Goal: Transaction & Acquisition: Purchase product/service

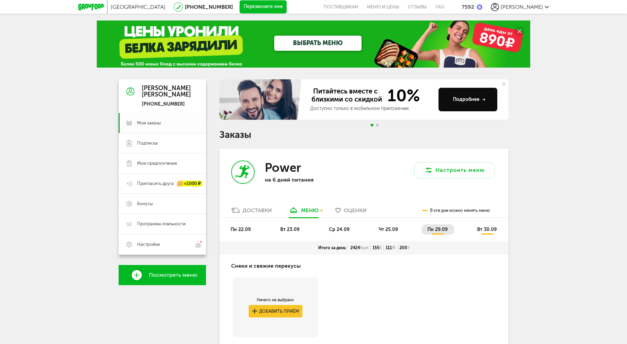
click at [163, 123] on span "Мои заказы" at bounding box center [167, 123] width 61 height 6
click at [238, 230] on span "пн 22.09" at bounding box center [240, 229] width 20 height 6
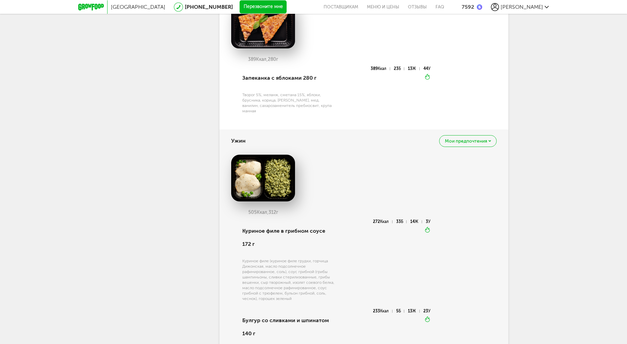
scroll to position [1108, 0]
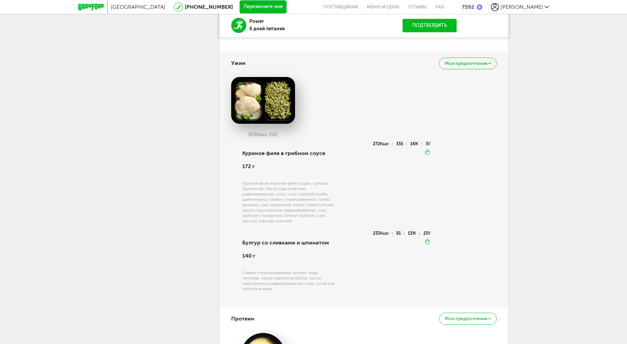
click at [464, 69] on div "Мои предпочтения" at bounding box center [467, 63] width 57 height 12
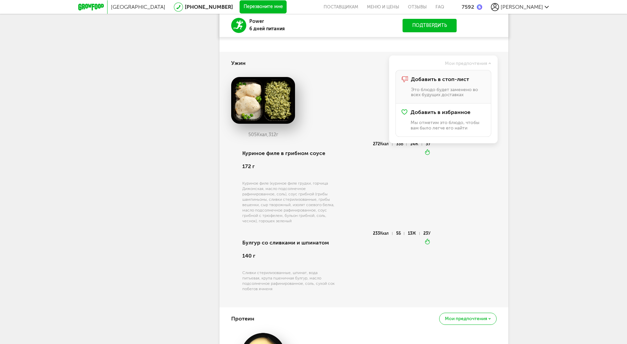
click at [440, 89] on div "Добавить в стоп-лист Это блюдо будет заменено во всех будущих доставках" at bounding box center [448, 86] width 74 height 21
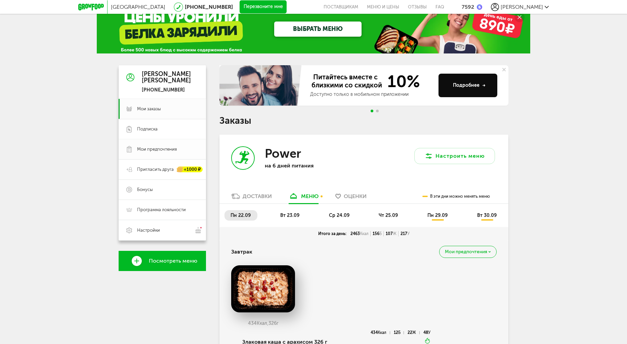
scroll to position [0, 0]
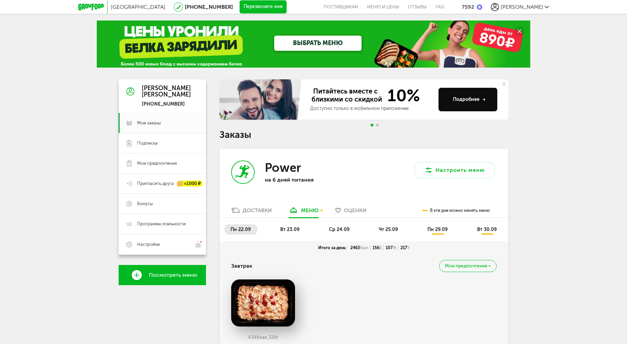
click at [297, 231] on span "вт 23.09" at bounding box center [289, 229] width 19 height 6
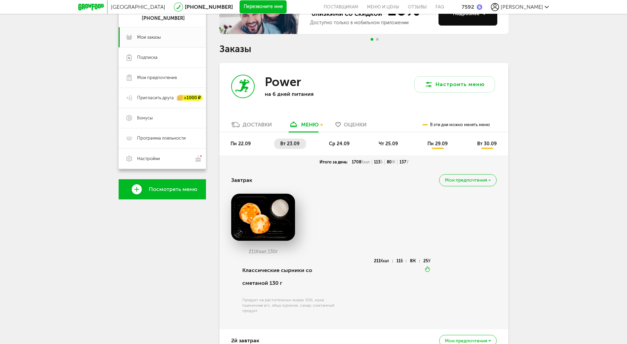
scroll to position [168, 0]
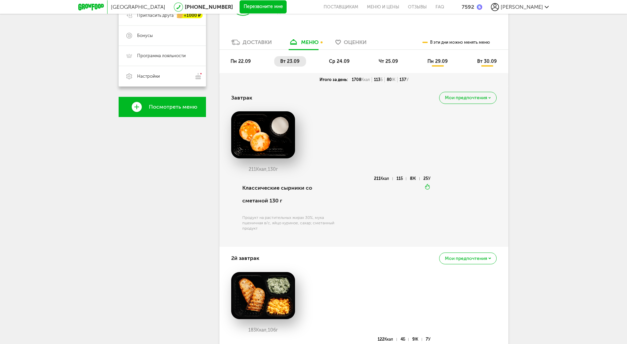
click at [483, 102] on div "Мои предпочтения" at bounding box center [467, 98] width 57 height 12
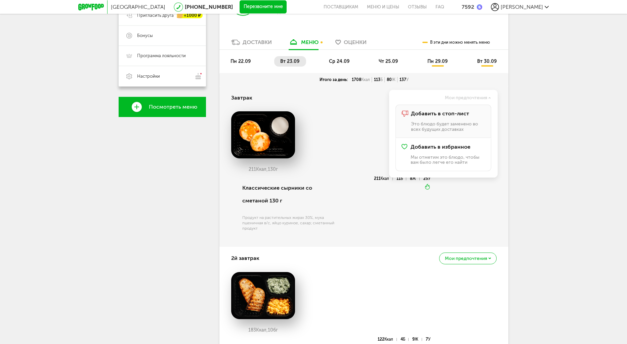
click at [456, 114] on span "Добавить в стоп-лист" at bounding box center [440, 114] width 58 height 6
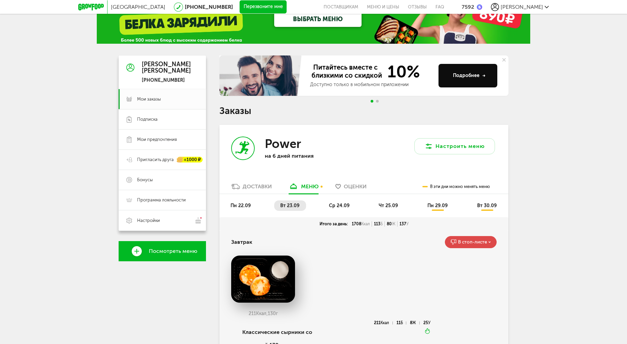
scroll to position [0, 0]
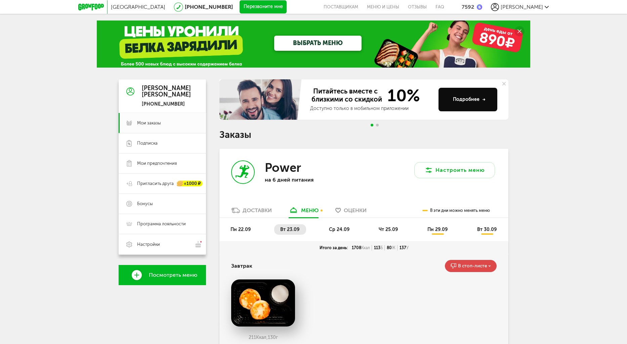
click at [339, 230] on span "ср 24.09" at bounding box center [339, 229] width 20 height 6
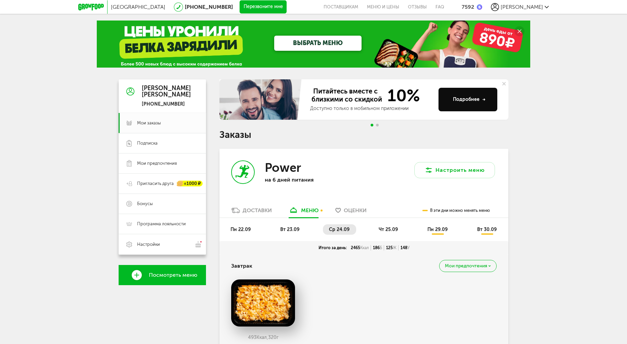
click at [379, 225] on li "чт 25.09" at bounding box center [388, 229] width 32 height 10
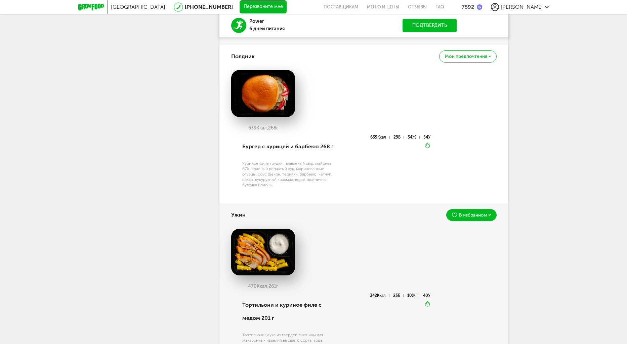
scroll to position [840, 0]
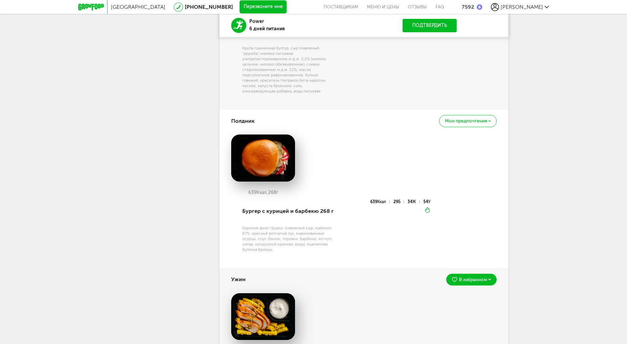
click at [487, 124] on div "Мои предпочтения" at bounding box center [467, 121] width 57 height 12
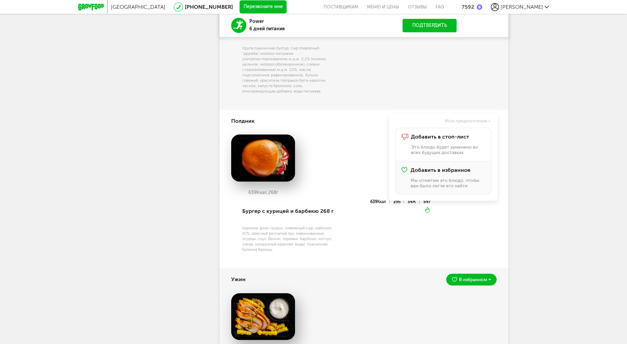
click at [453, 178] on p "Мы отметим это блюдо, чтобы вам было легче его найти" at bounding box center [447, 183] width 75 height 10
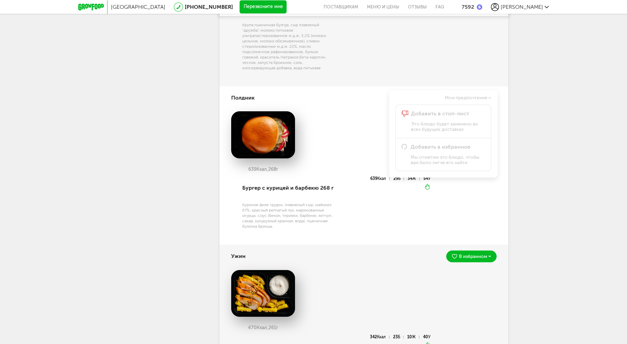
scroll to position [940, 0]
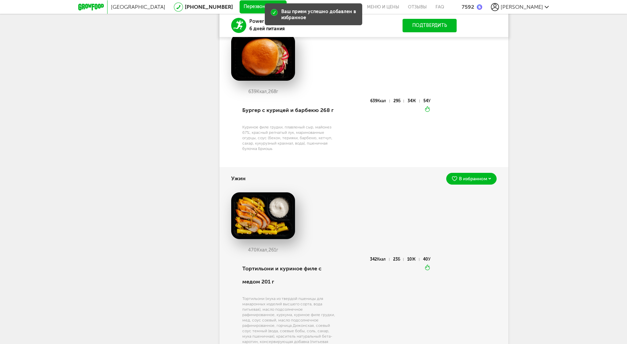
click at [486, 182] on div "В избранном" at bounding box center [471, 179] width 50 height 12
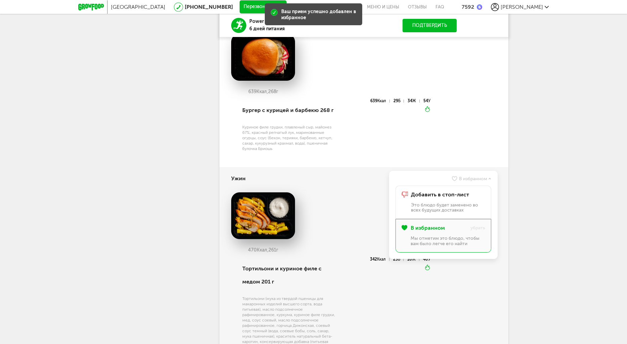
click at [481, 129] on div "639 Ккал, 268 г Бургер с курицей и барбекю 268 г Куриное филе грудки, плавленый…" at bounding box center [363, 106] width 265 height 125
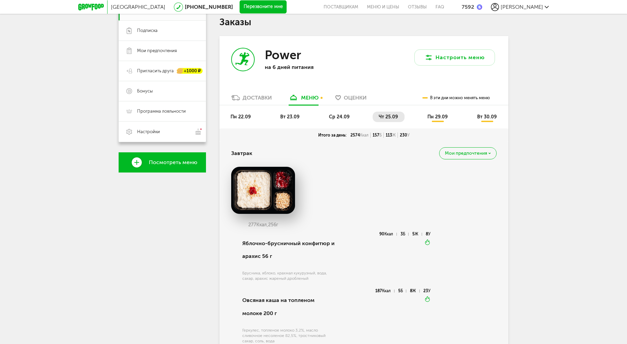
scroll to position [0, 0]
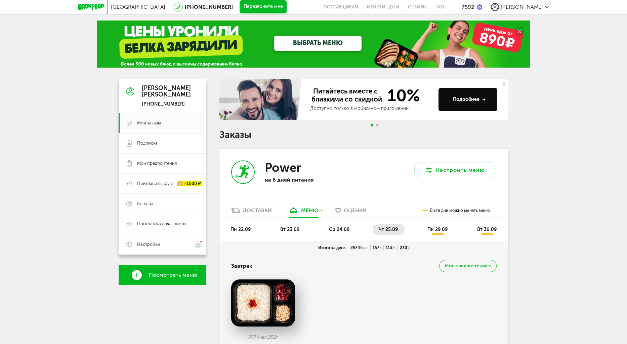
click at [435, 230] on span "пн 29.09" at bounding box center [437, 229] width 20 height 6
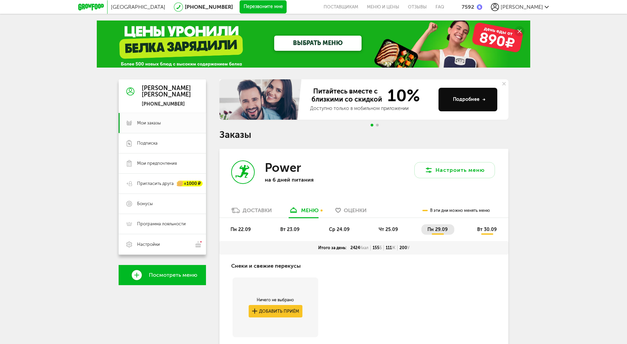
click at [488, 232] on li "вт 30.09" at bounding box center [487, 229] width 32 height 10
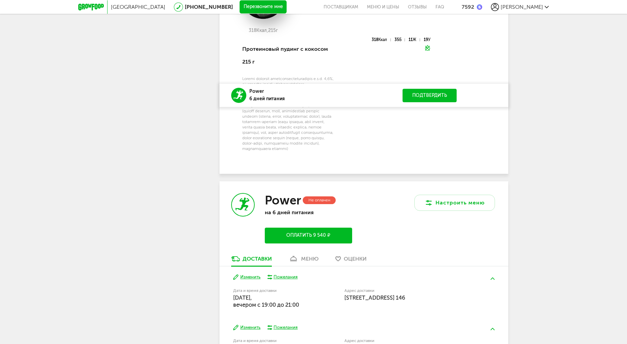
scroll to position [1612, 0]
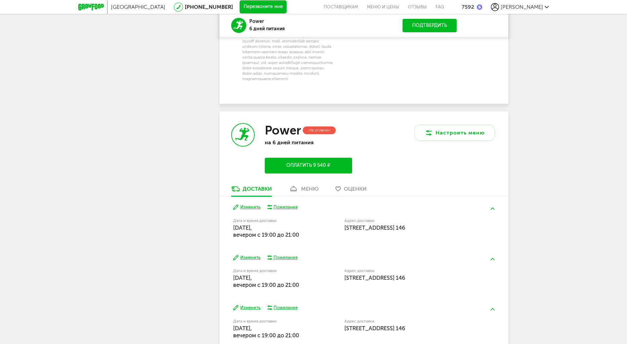
click at [290, 168] on button "Оплатить 9 540 ₽" at bounding box center [308, 166] width 87 height 16
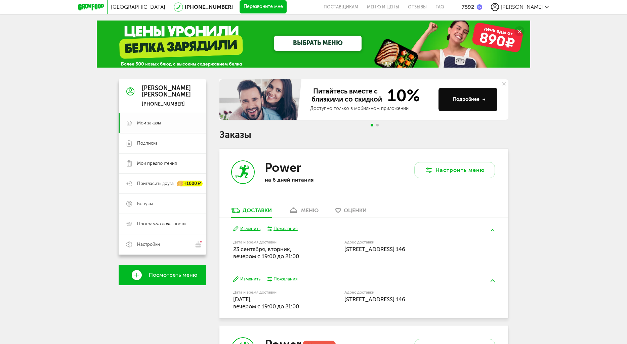
click at [165, 127] on link "Мои заказы" at bounding box center [162, 123] width 87 height 20
